Goal: Information Seeking & Learning: Learn about a topic

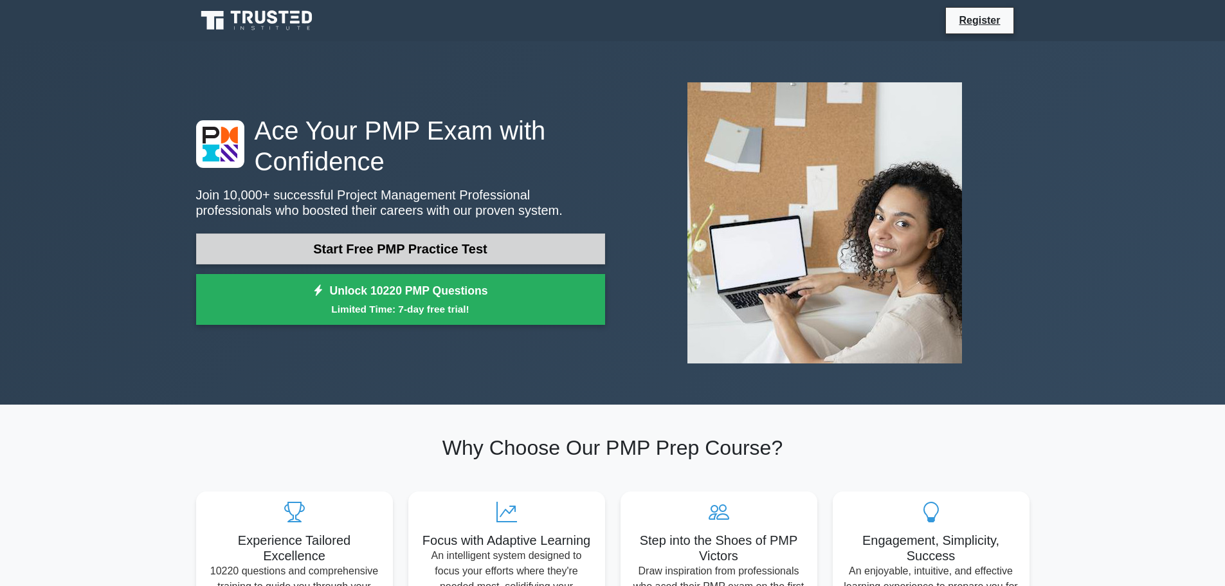
click at [519, 246] on link "Start Free PMP Practice Test" at bounding box center [400, 248] width 409 height 31
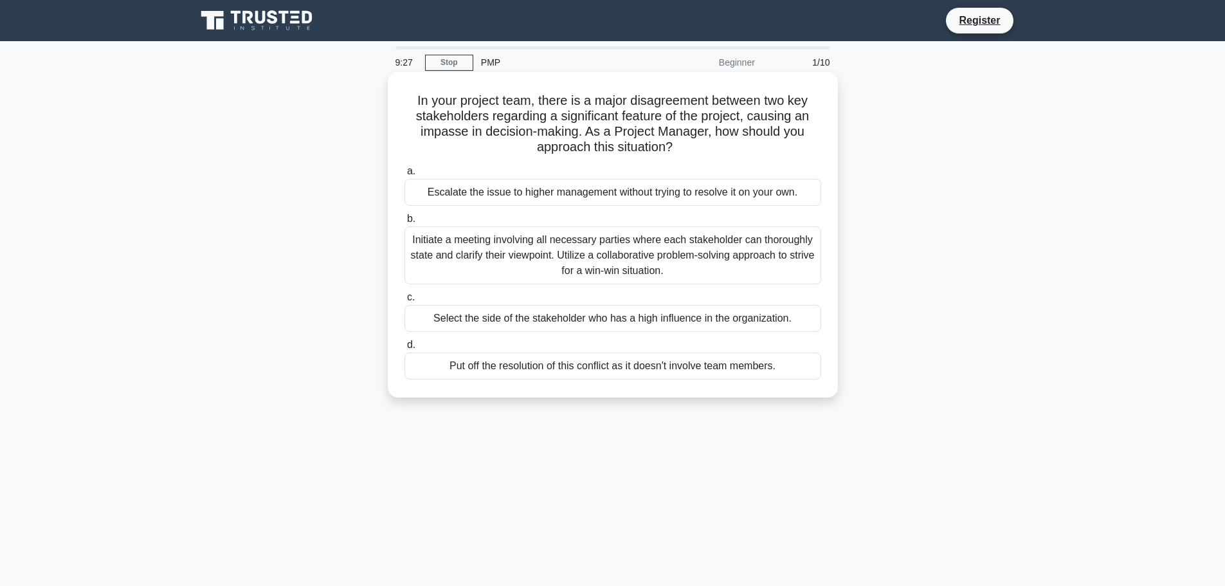
click at [570, 252] on div "Initiate a meeting involving all necessary parties where each stakeholder can t…" at bounding box center [612, 255] width 417 height 58
click at [404, 223] on input "b. Initiate a meeting involving all necessary parties where each stakeholder ca…" at bounding box center [404, 219] width 0 height 8
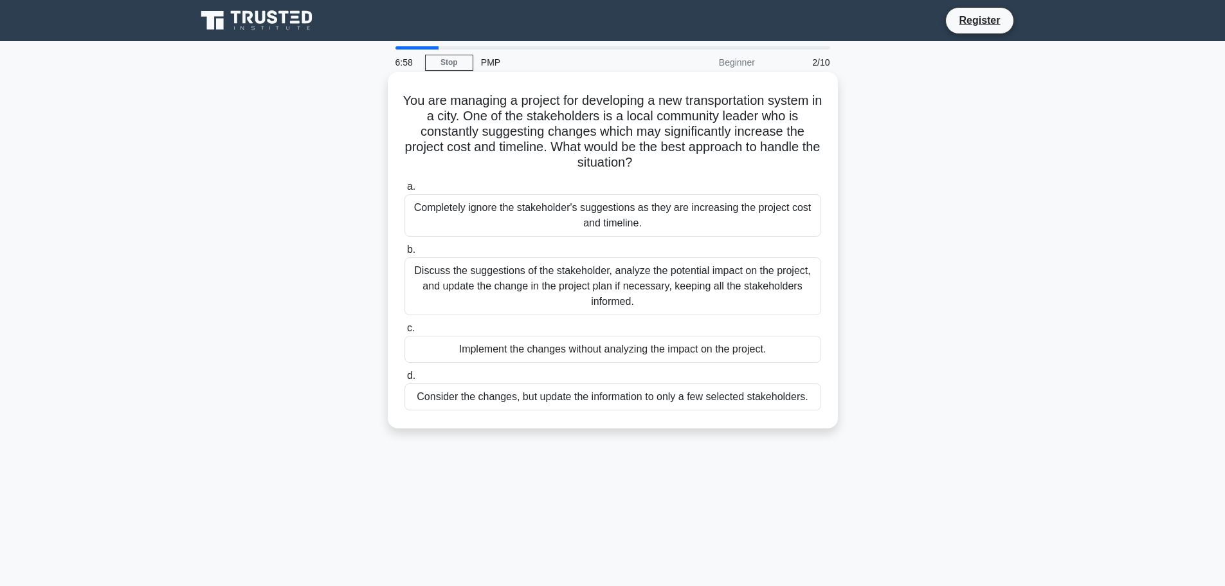
click at [596, 284] on div "Discuss the suggestions of the stakeholder, analyze the potential impact on the…" at bounding box center [612, 286] width 417 height 58
click at [404, 254] on input "b. Discuss the suggestions of the stakeholder, analyze the potential impact on …" at bounding box center [404, 250] width 0 height 8
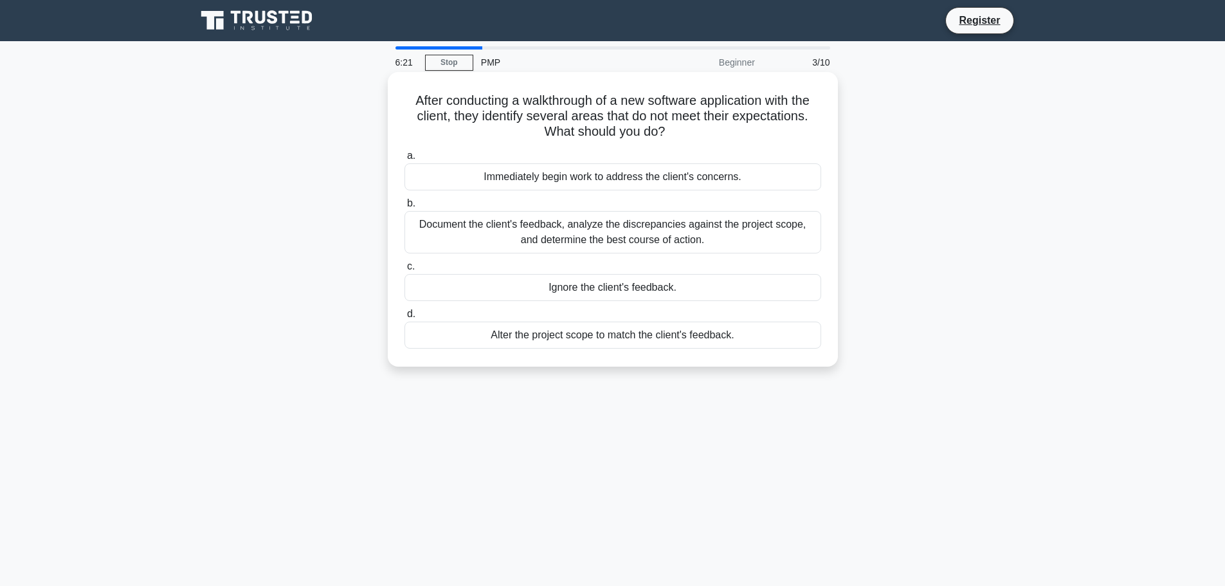
click at [615, 233] on div "Document the client's feedback, analyze the discrepancies against the project s…" at bounding box center [612, 232] width 417 height 42
click at [404, 208] on input "b. Document the client's feedback, analyze the discrepancies against the projec…" at bounding box center [404, 203] width 0 height 8
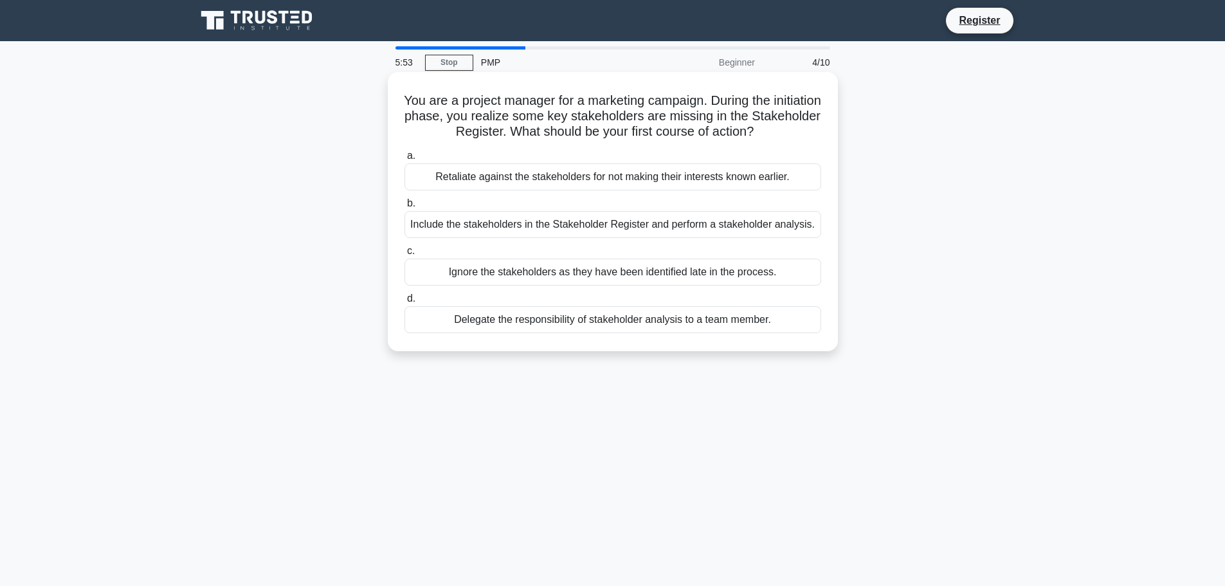
click at [619, 228] on div "Include the stakeholders in the Stakeholder Register and perform a stakeholder …" at bounding box center [612, 224] width 417 height 27
click at [404, 208] on input "b. Include the stakeholders in the Stakeholder Register and perform a stakehold…" at bounding box center [404, 203] width 0 height 8
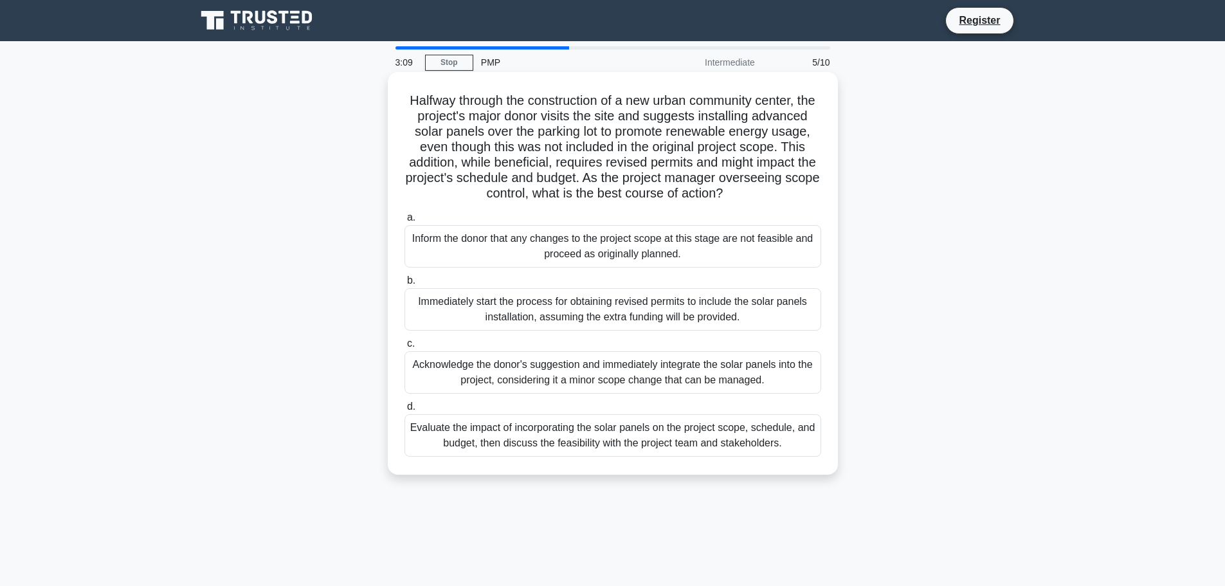
click at [704, 449] on div "Evaluate the impact of incorporating the solar panels on the project scope, sch…" at bounding box center [612, 435] width 417 height 42
click at [404, 411] on input "d. Evaluate the impact of incorporating the solar panels on the project scope, …" at bounding box center [404, 406] width 0 height 8
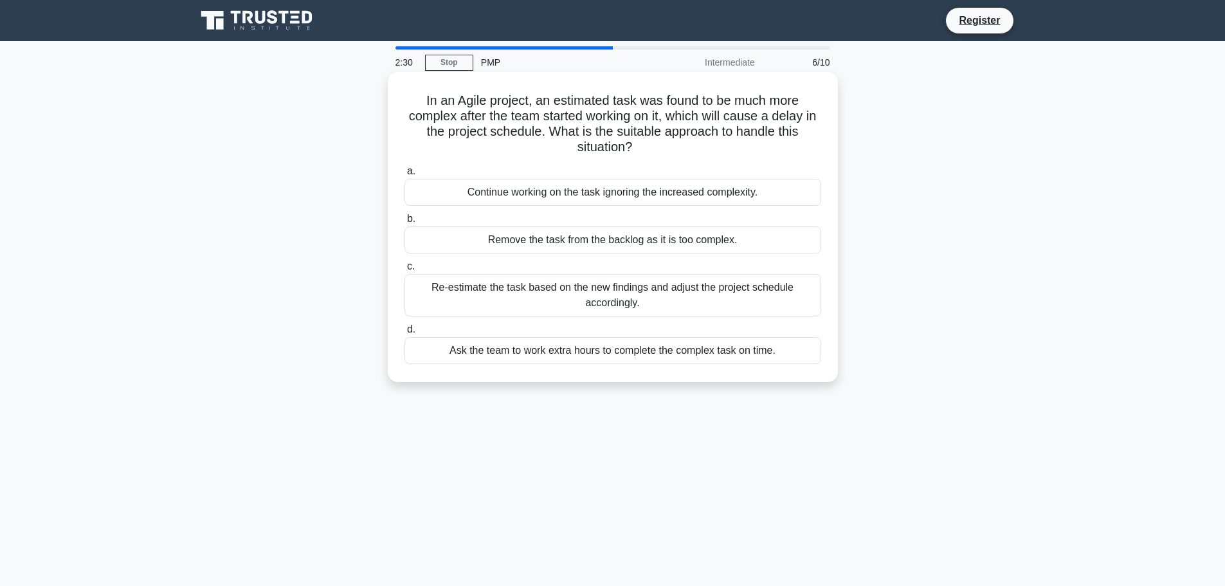
click at [669, 293] on div "Re-estimate the task based on the new findings and adjust the project schedule …" at bounding box center [612, 295] width 417 height 42
click at [404, 271] on input "c. Re-estimate the task based on the new findings and adjust the project schedu…" at bounding box center [404, 266] width 0 height 8
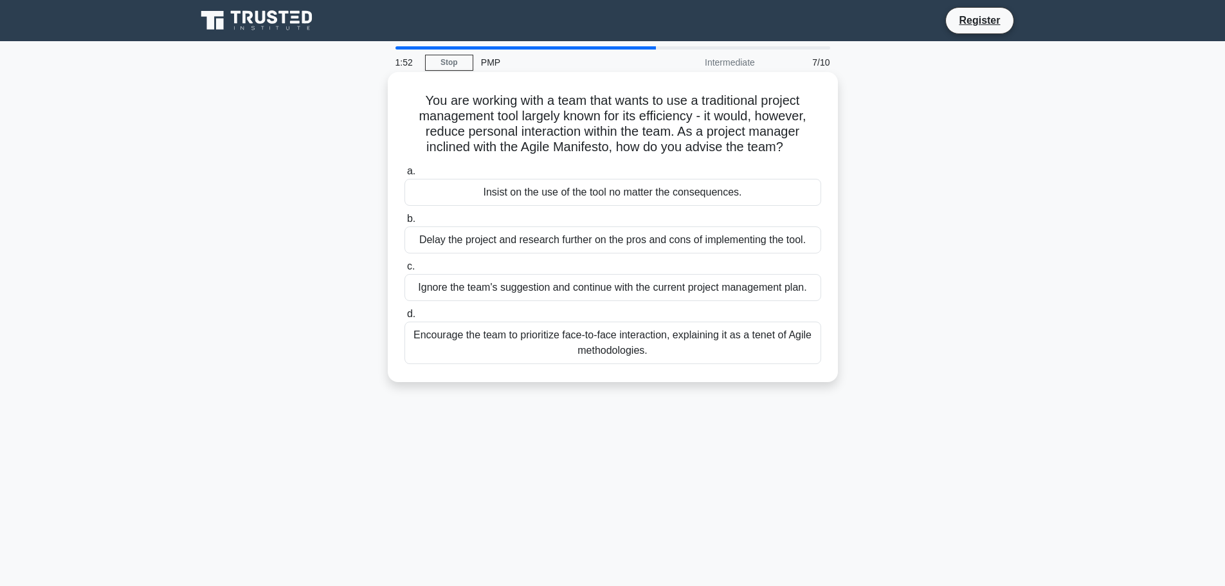
click at [687, 334] on div "Encourage the team to prioritize face-to-face interaction, explaining it as a t…" at bounding box center [612, 342] width 417 height 42
click at [404, 318] on input "d. Encourage the team to prioritize face-to-face interaction, explaining it as …" at bounding box center [404, 314] width 0 height 8
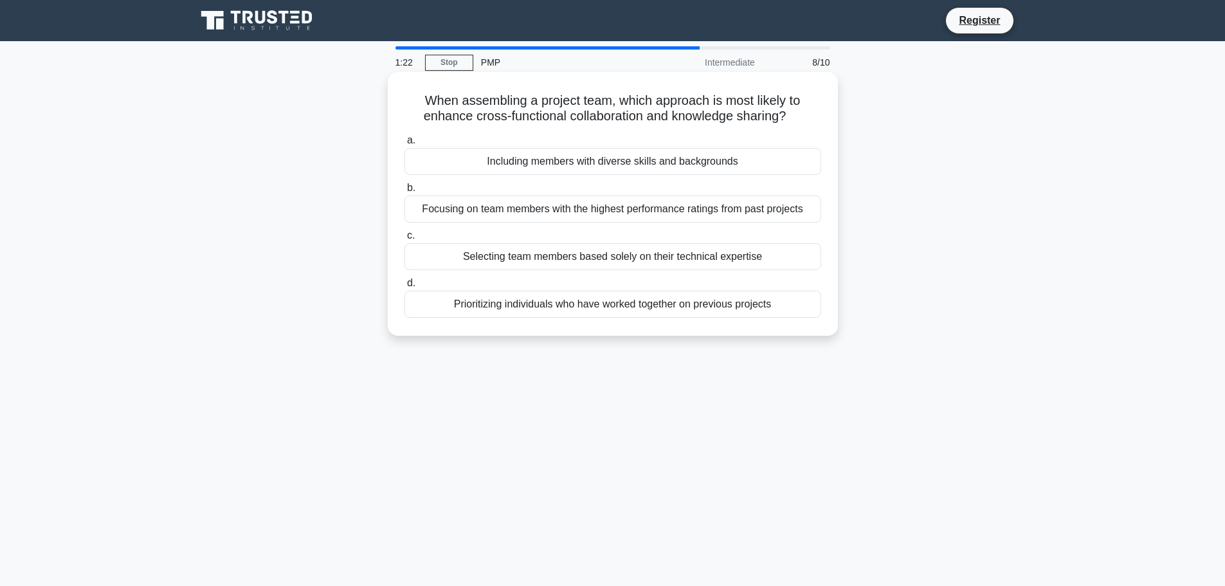
click at [738, 159] on div "Including members with diverse skills and backgrounds" at bounding box center [612, 161] width 417 height 27
click at [404, 145] on input "a. Including members with diverse skills and backgrounds" at bounding box center [404, 140] width 0 height 8
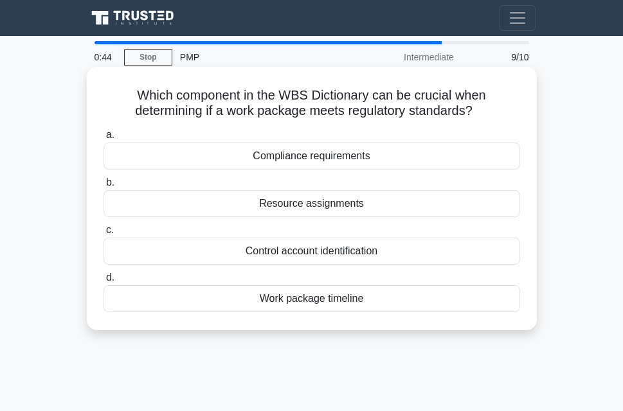
click at [435, 149] on div "Compliance requirements" at bounding box center [312, 156] width 417 height 27
click at [104, 140] on input "a. Compliance requirements" at bounding box center [104, 135] width 0 height 8
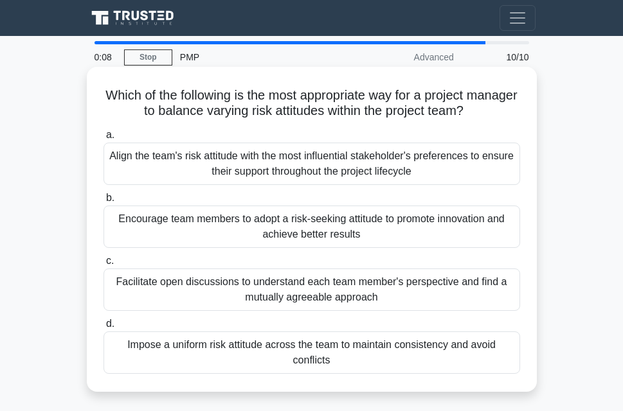
click at [447, 296] on div "Facilitate open discussions to understand each team member's perspective and fi…" at bounding box center [312, 290] width 417 height 42
click at [104, 266] on input "c. Facilitate open discussions to understand each team member's perspective and…" at bounding box center [104, 261] width 0 height 8
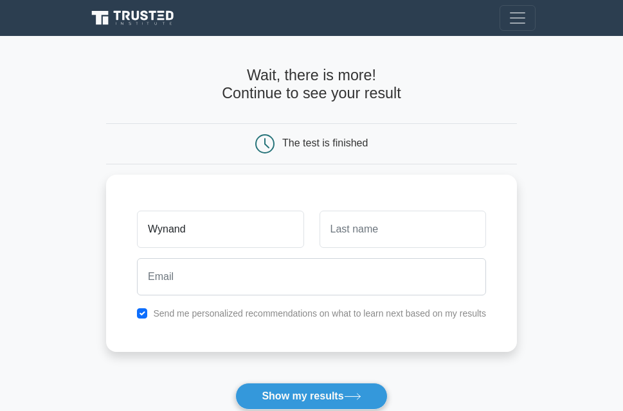
type input "Wynand"
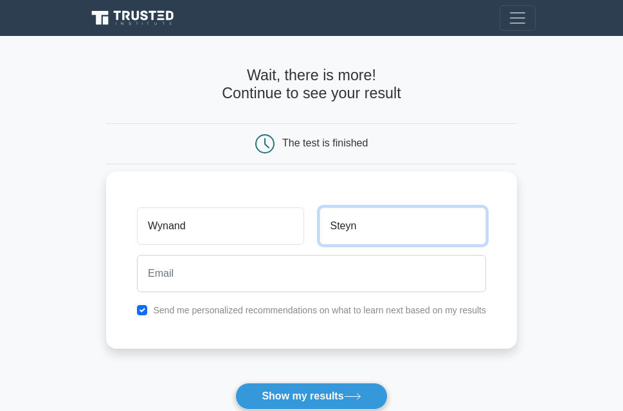
type input "Steyn"
click at [145, 313] on input "checkbox" at bounding box center [142, 310] width 10 height 10
checkbox input "false"
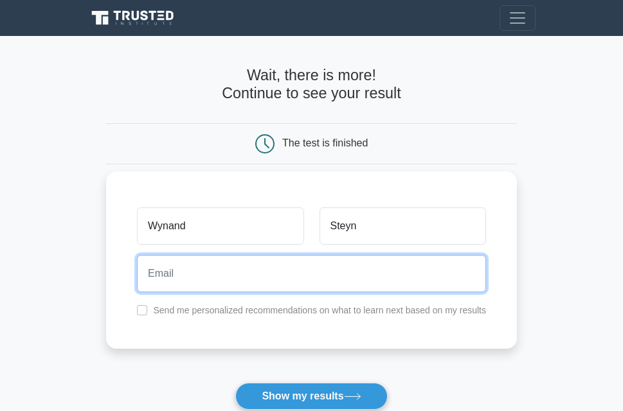
click at [203, 276] on input "email" at bounding box center [311, 273] width 349 height 37
type input "wynand.steyn123@gmail.com"
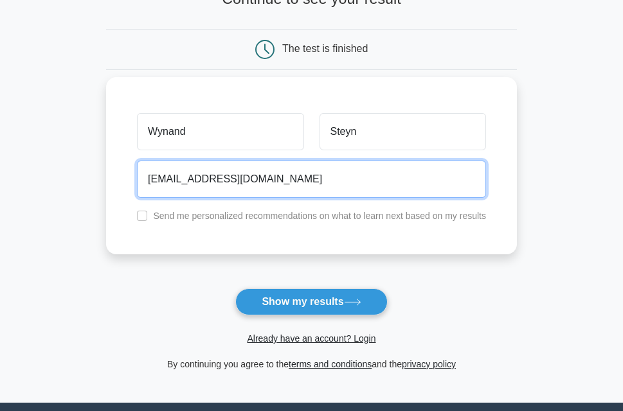
scroll to position [129, 0]
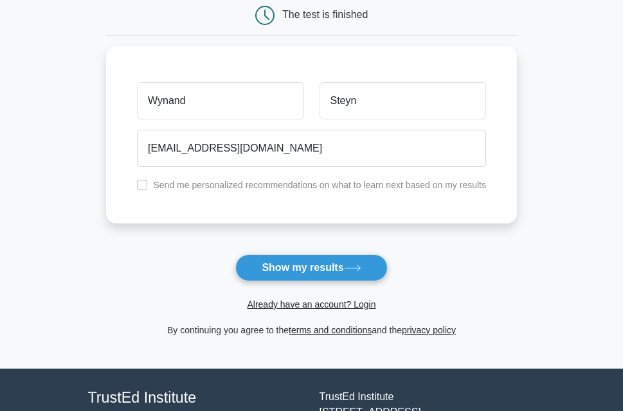
click at [311, 267] on button "Show my results" at bounding box center [311, 268] width 152 height 27
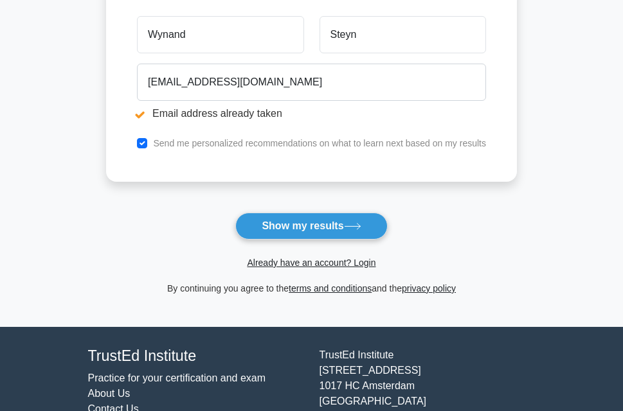
scroll to position [257, 0]
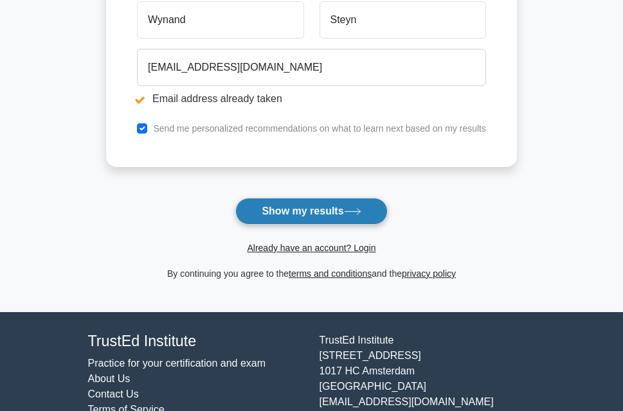
click at [375, 210] on button "Show my results" at bounding box center [311, 211] width 152 height 27
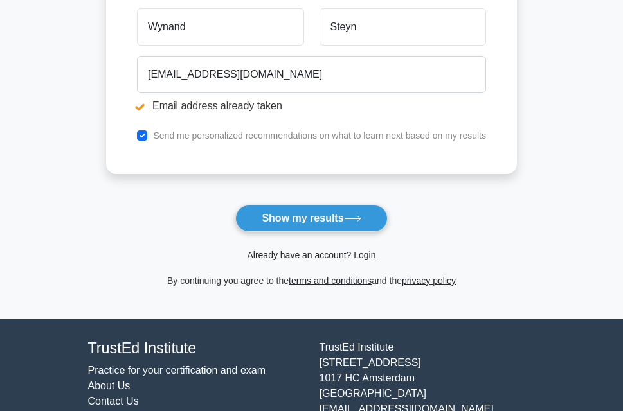
scroll to position [257, 0]
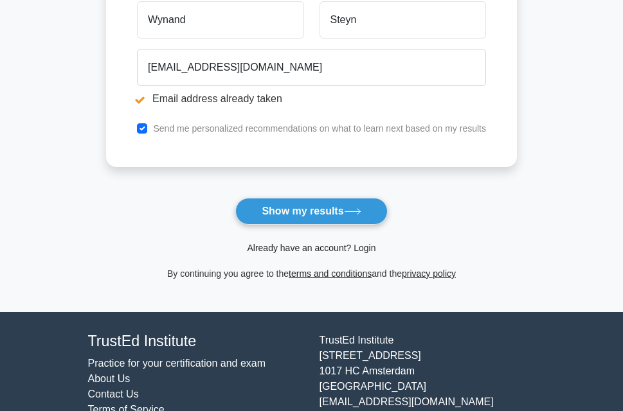
click at [339, 249] on link "Already have an account? Login" at bounding box center [311, 248] width 129 height 10
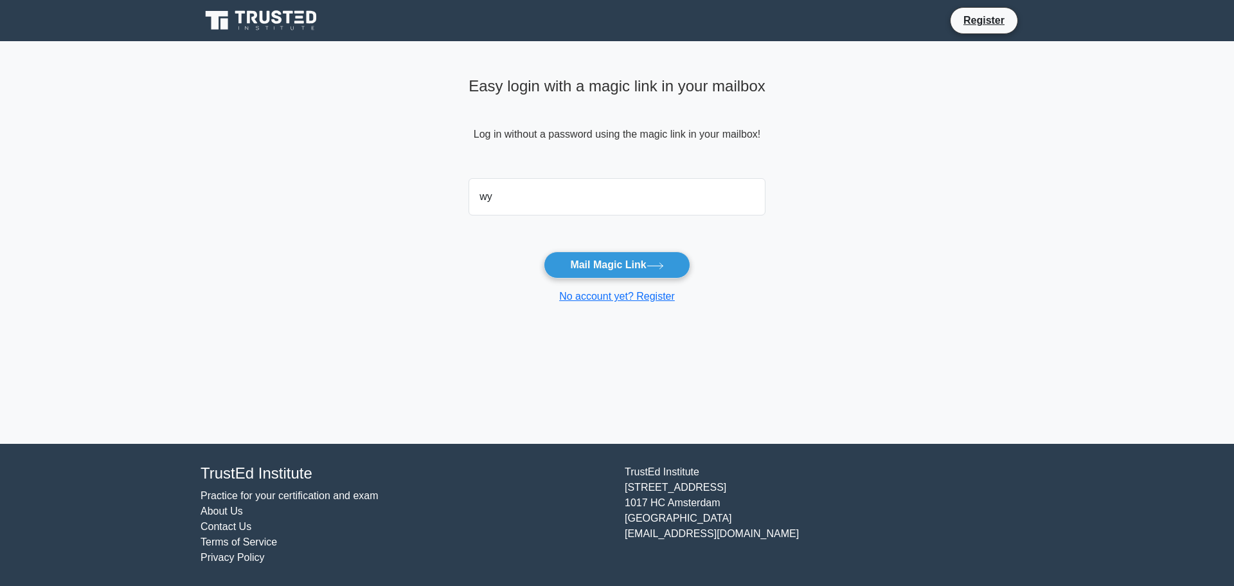
type input "[EMAIL_ADDRESS][DOMAIN_NAME]"
click at [622, 271] on button "Mail Magic Link" at bounding box center [617, 264] width 146 height 27
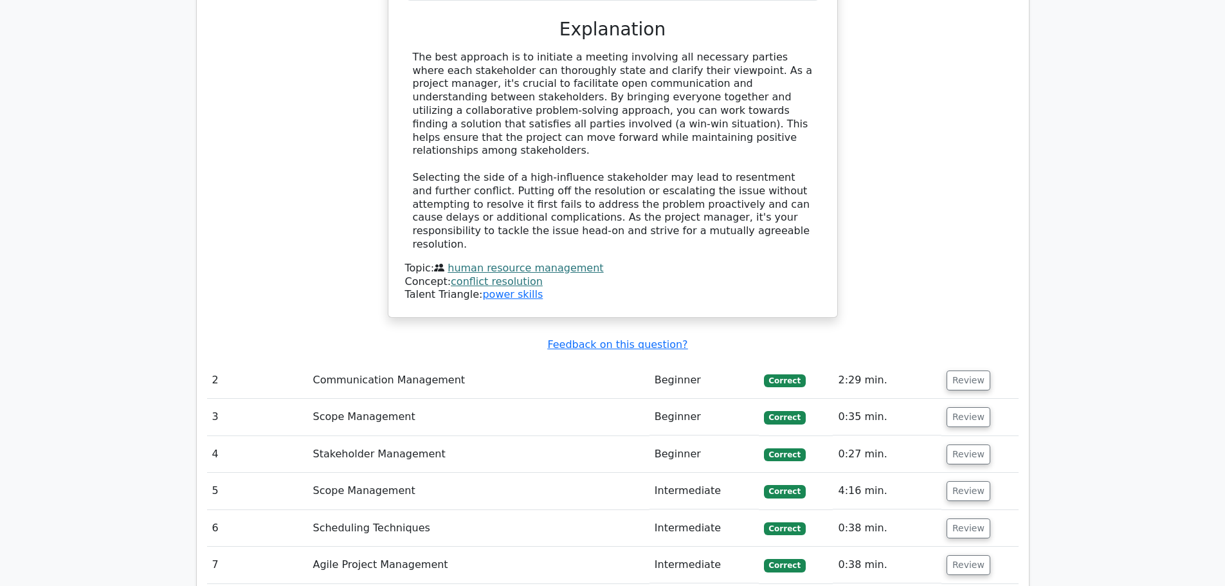
scroll to position [1607, 0]
